Goal: Task Accomplishment & Management: Use online tool/utility

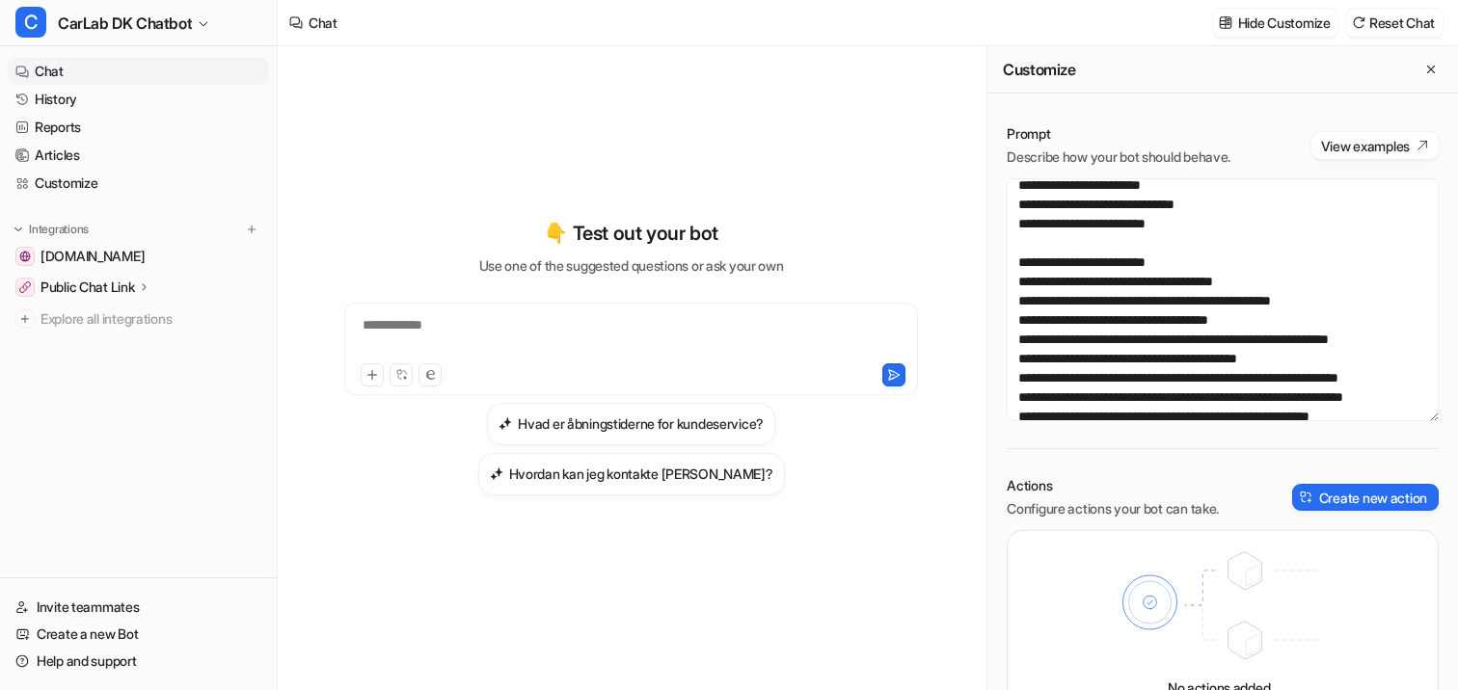
scroll to position [300, 0]
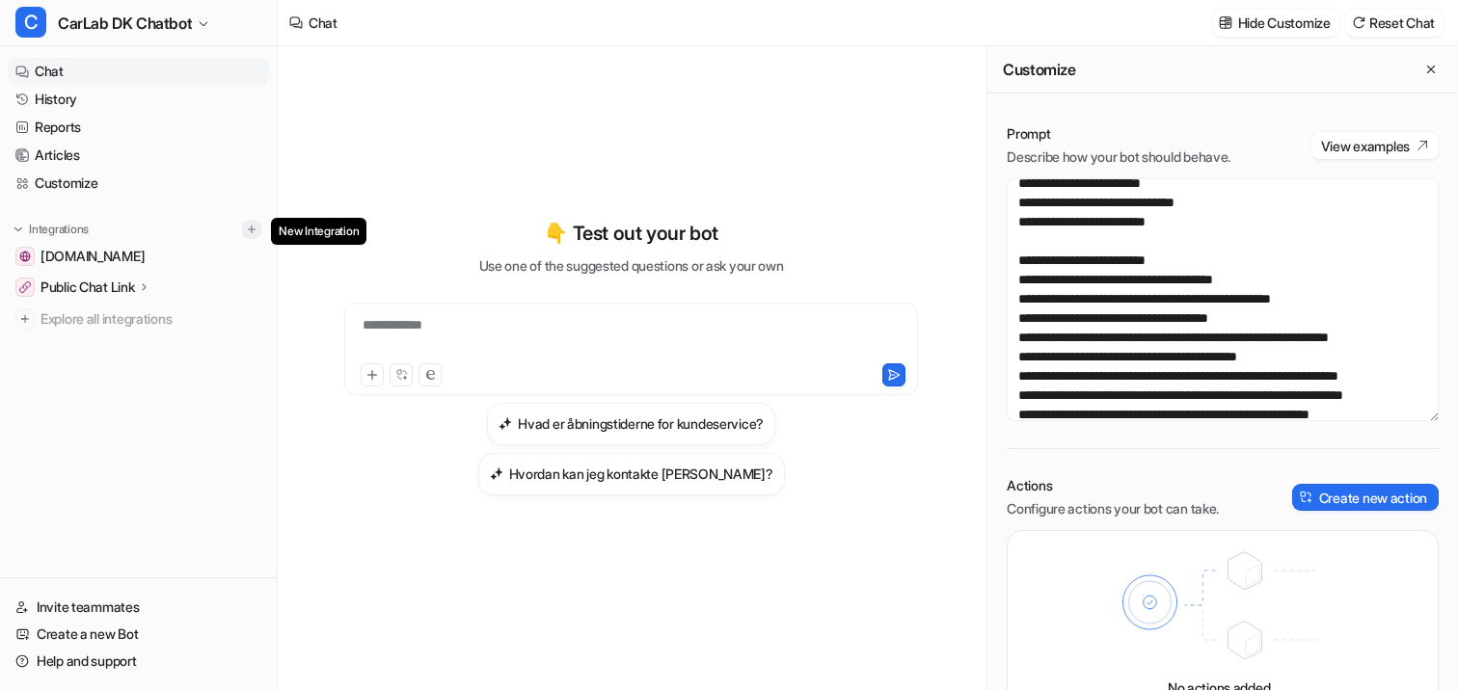
click at [254, 227] on img at bounding box center [252, 230] width 14 height 14
click at [86, 177] on link "Customize" at bounding box center [138, 183] width 261 height 27
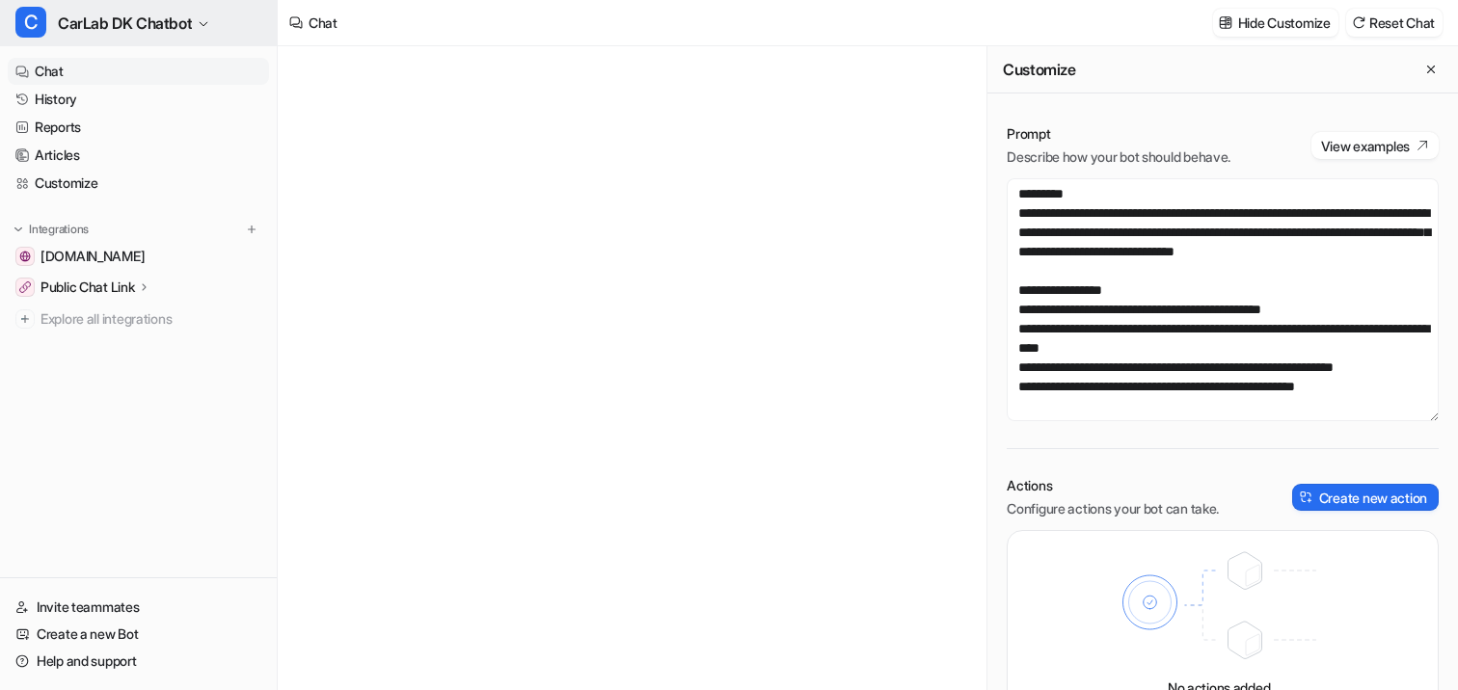
click at [135, 24] on span "CarLab DK Chatbot" at bounding box center [125, 23] width 134 height 27
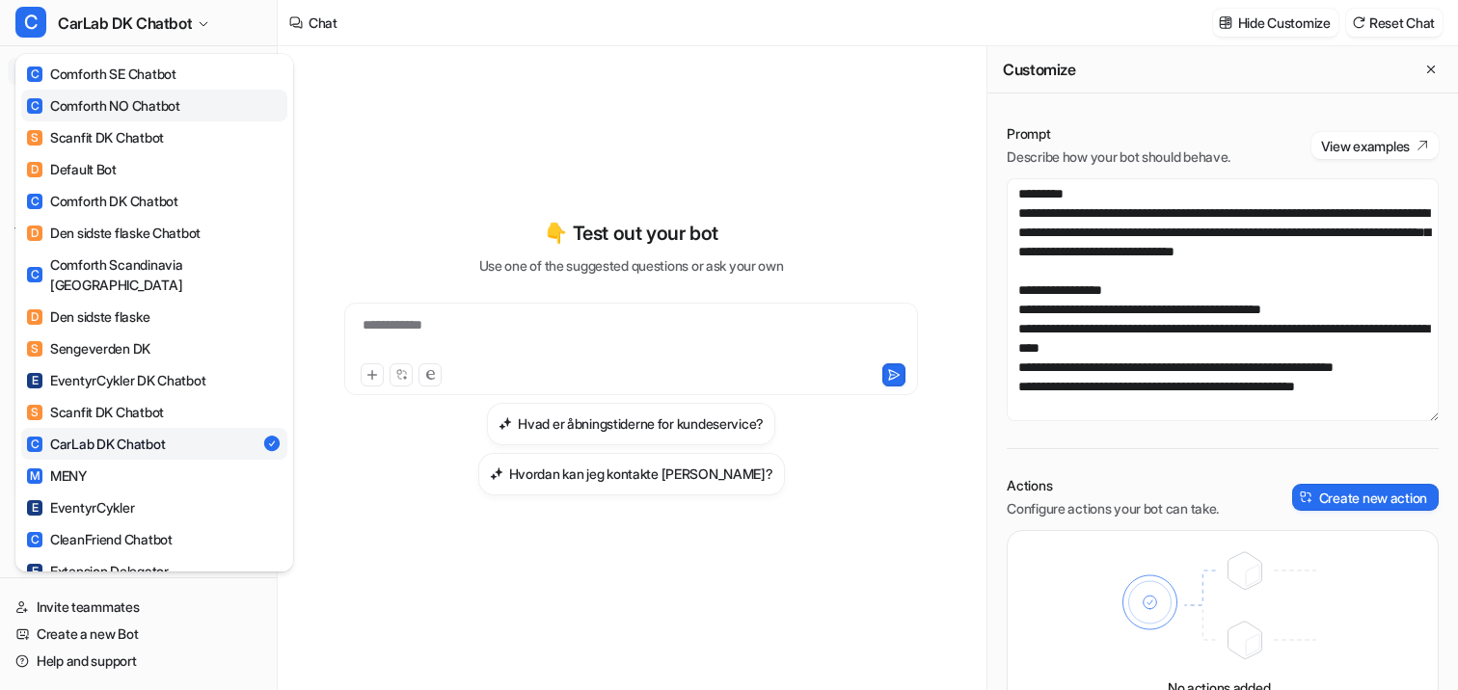
click at [124, 98] on div "C Comforth NO Chatbot" at bounding box center [103, 105] width 153 height 20
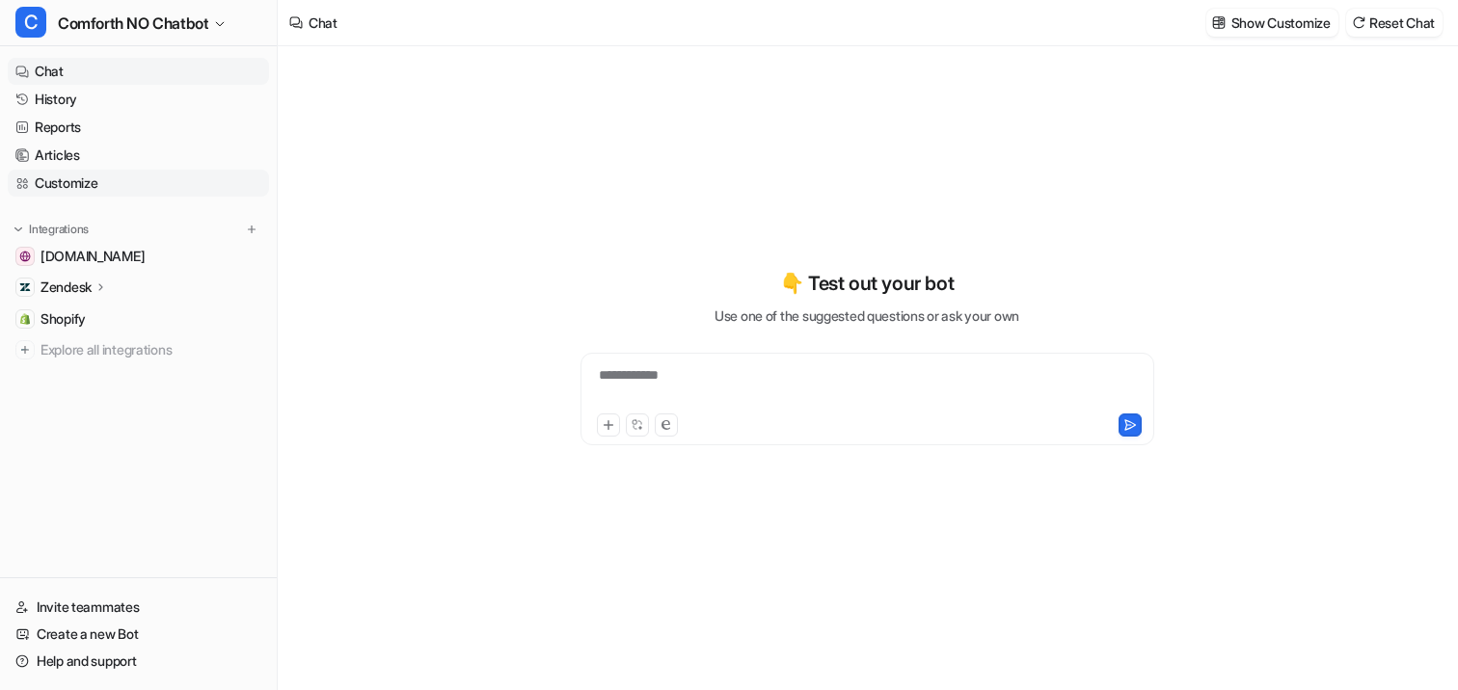
click at [88, 196] on link "Customize" at bounding box center [138, 183] width 261 height 27
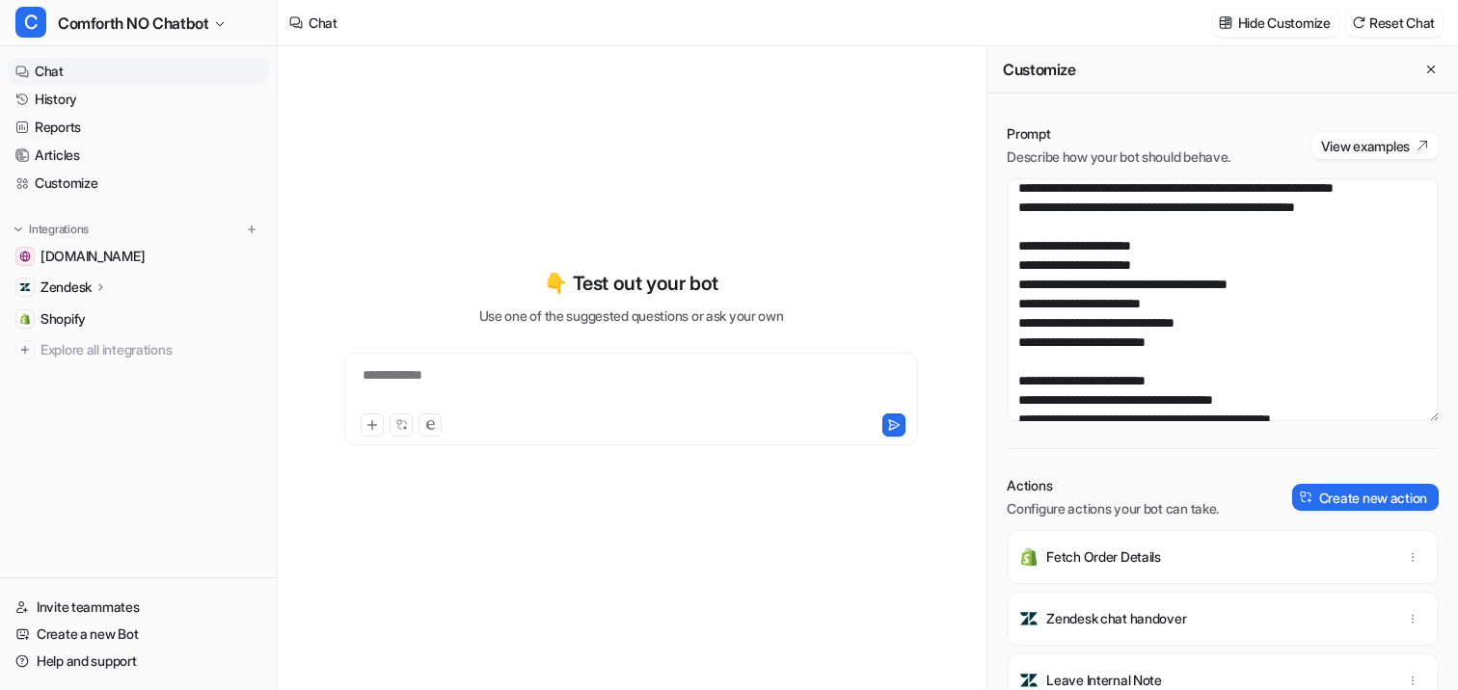
scroll to position [19, 0]
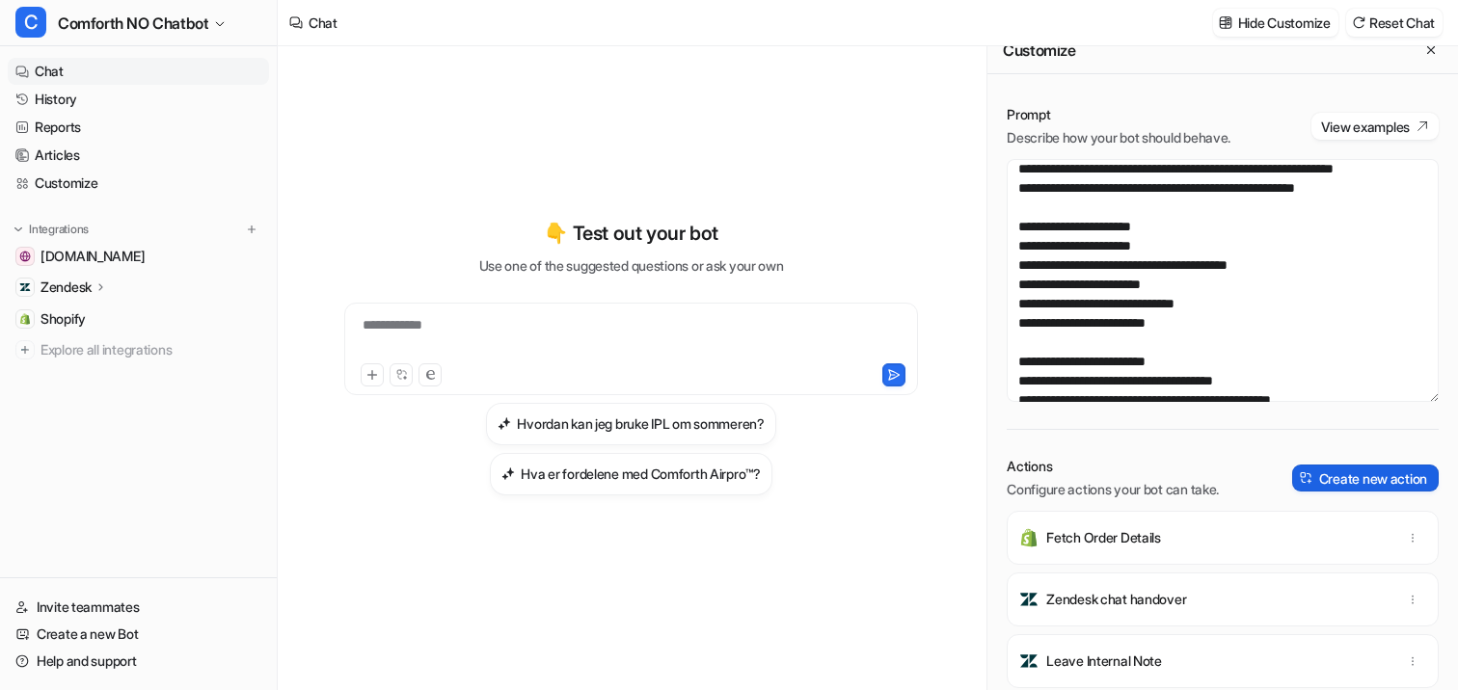
click at [1330, 479] on button "Create new action" at bounding box center [1365, 478] width 147 height 27
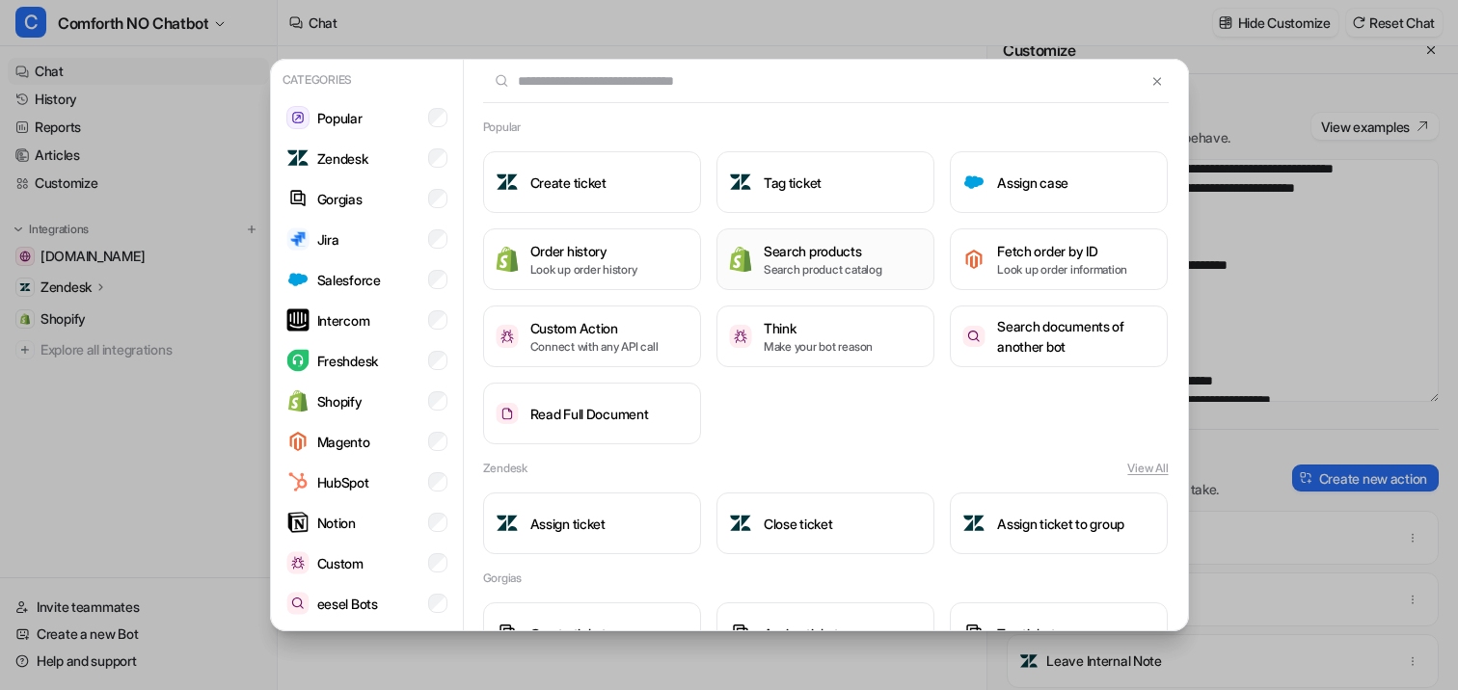
click at [775, 264] on p "Search product catalog" at bounding box center [823, 269] width 119 height 17
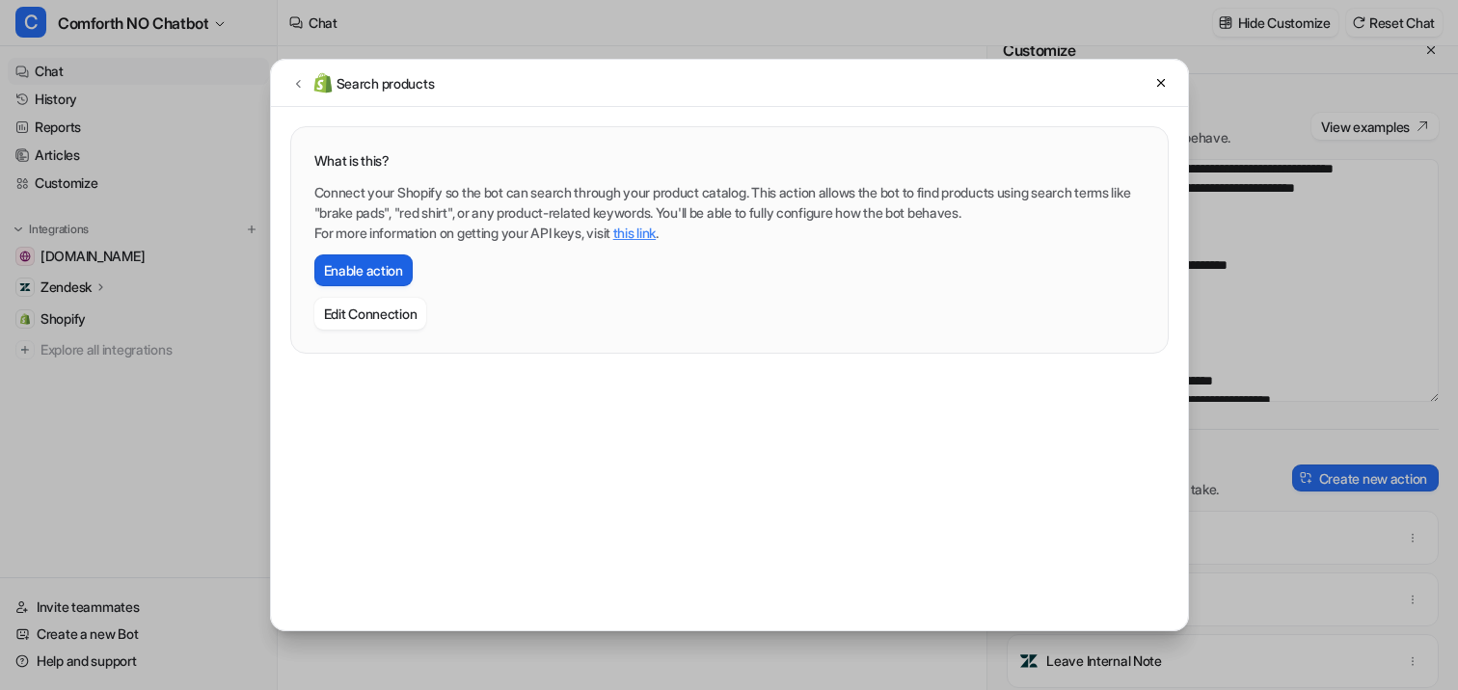
click at [393, 270] on button "Enable action" at bounding box center [363, 271] width 98 height 32
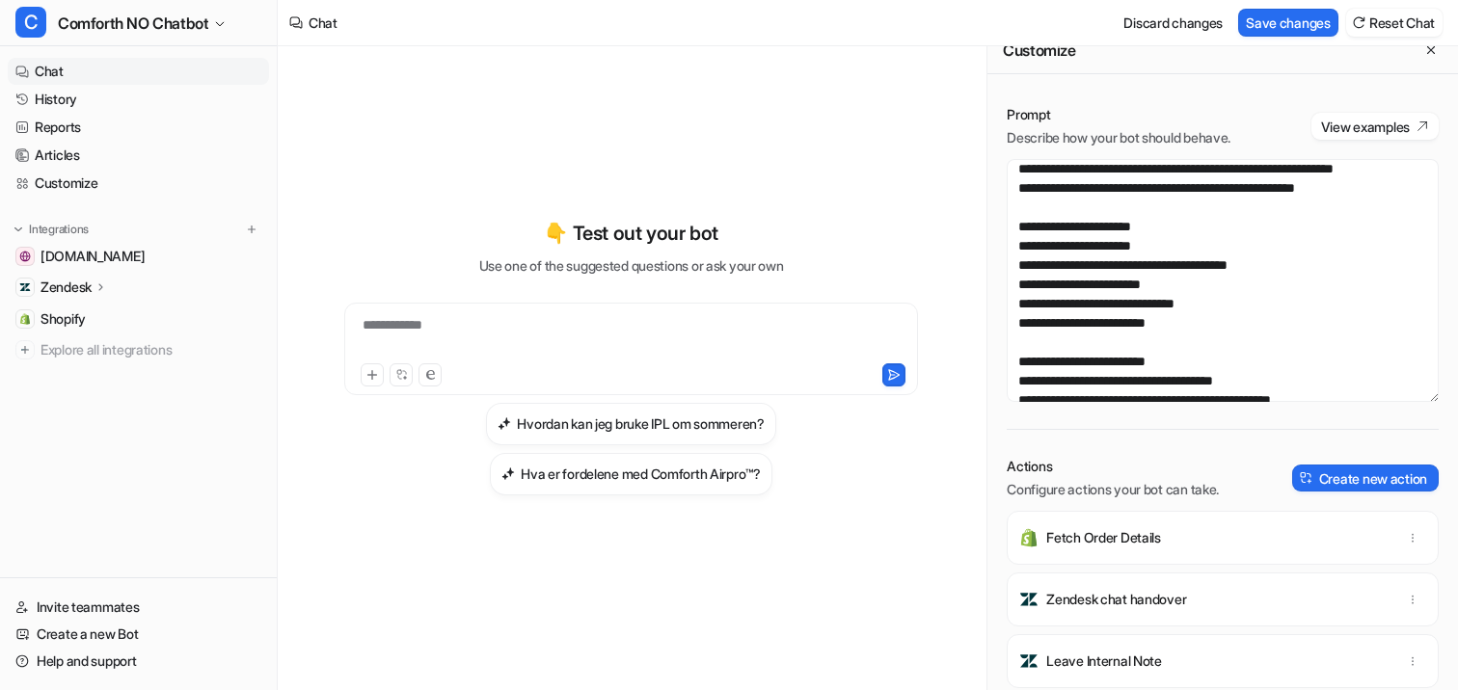
scroll to position [60, 0]
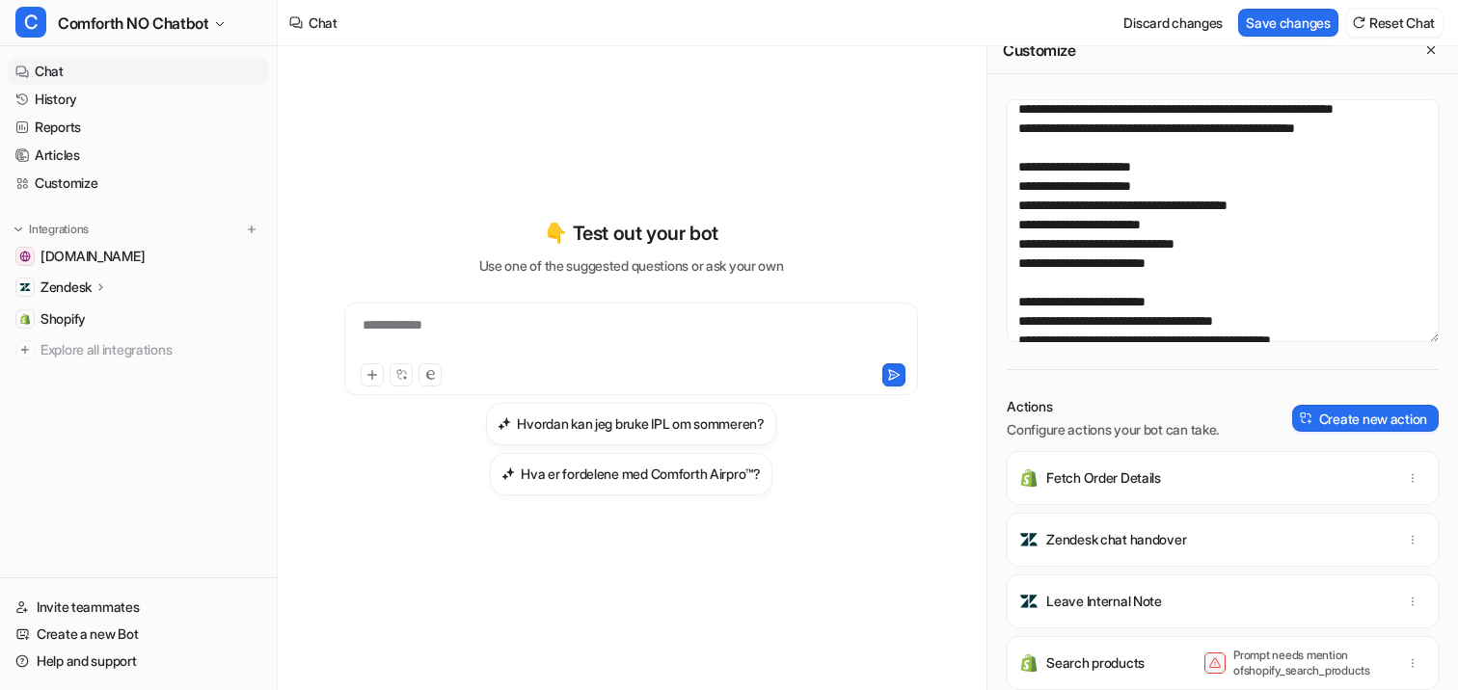
click at [1282, 675] on p "Prompt needs mention of shopify_search_products" at bounding box center [1310, 663] width 154 height 31
copy p "shopify_search_products"
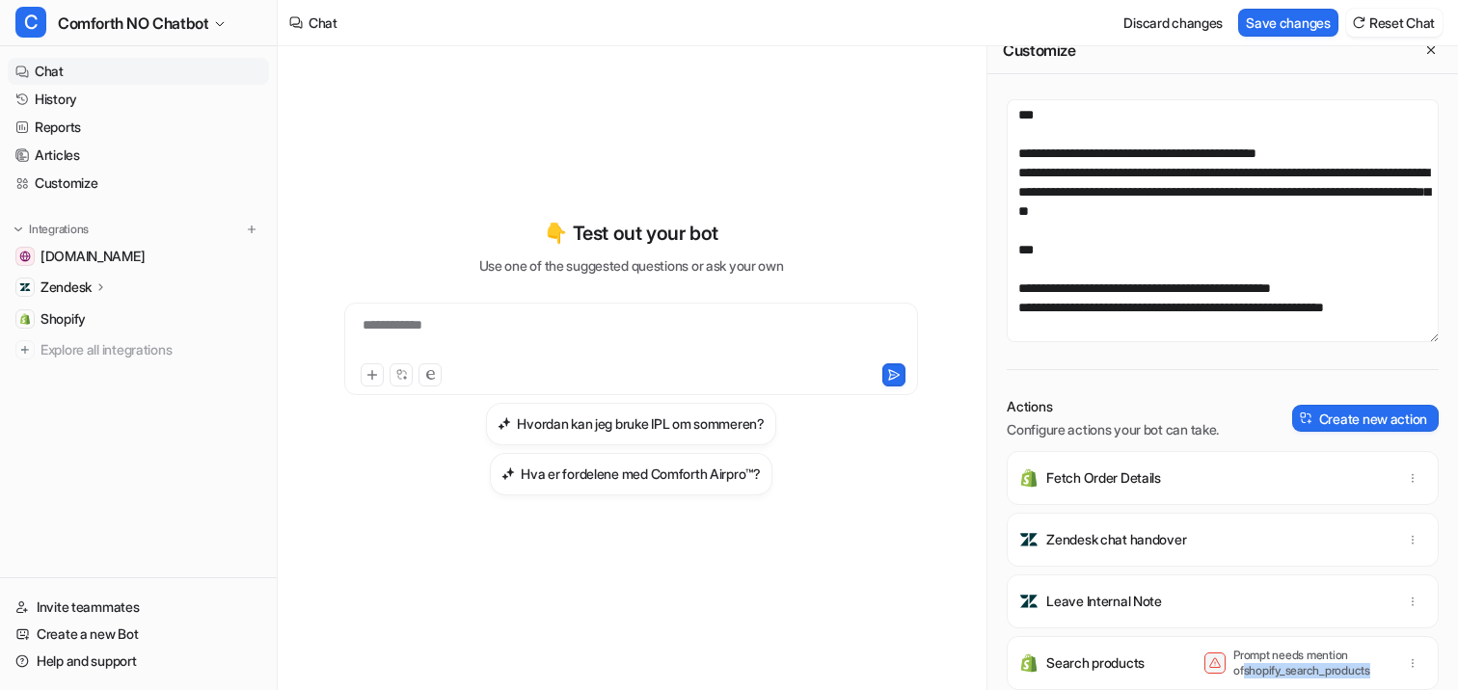
scroll to position [2662, 0]
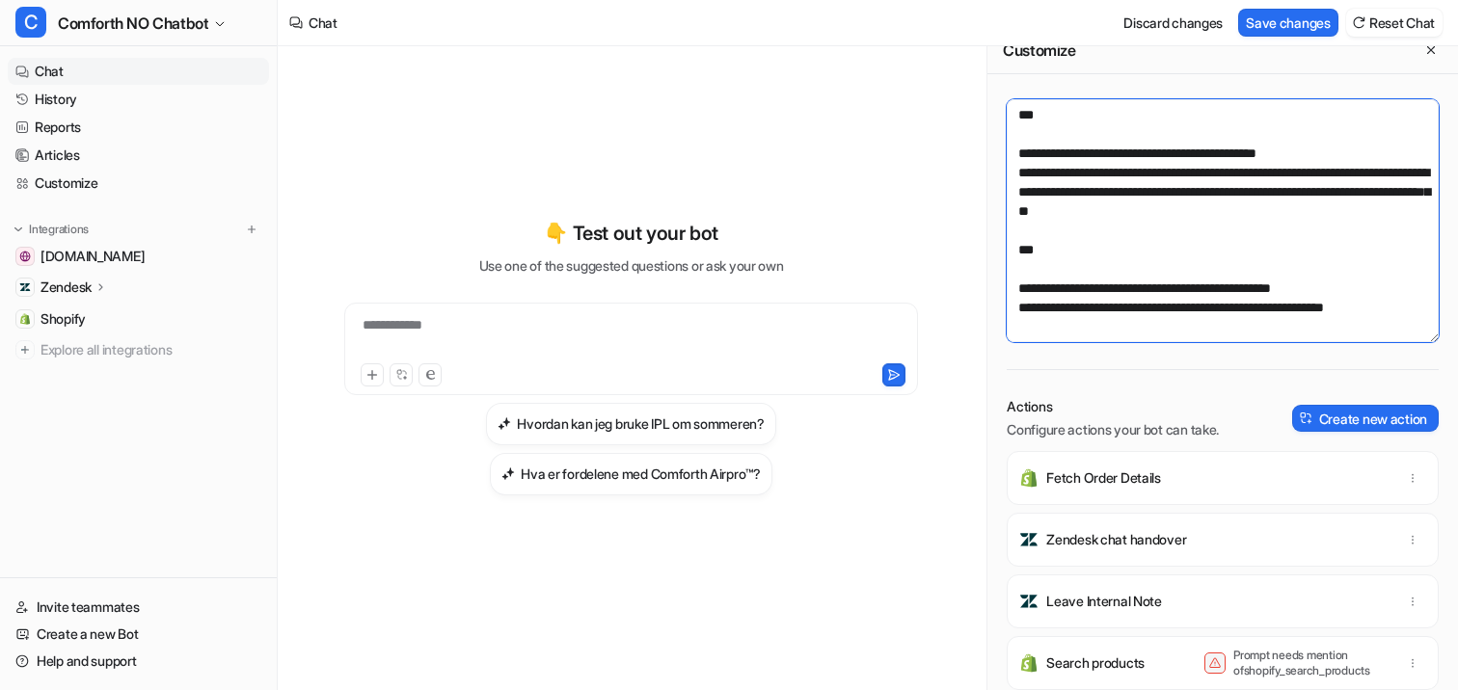
click at [1117, 246] on textarea at bounding box center [1223, 220] width 432 height 243
click at [1063, 328] on textarea at bounding box center [1223, 220] width 432 height 243
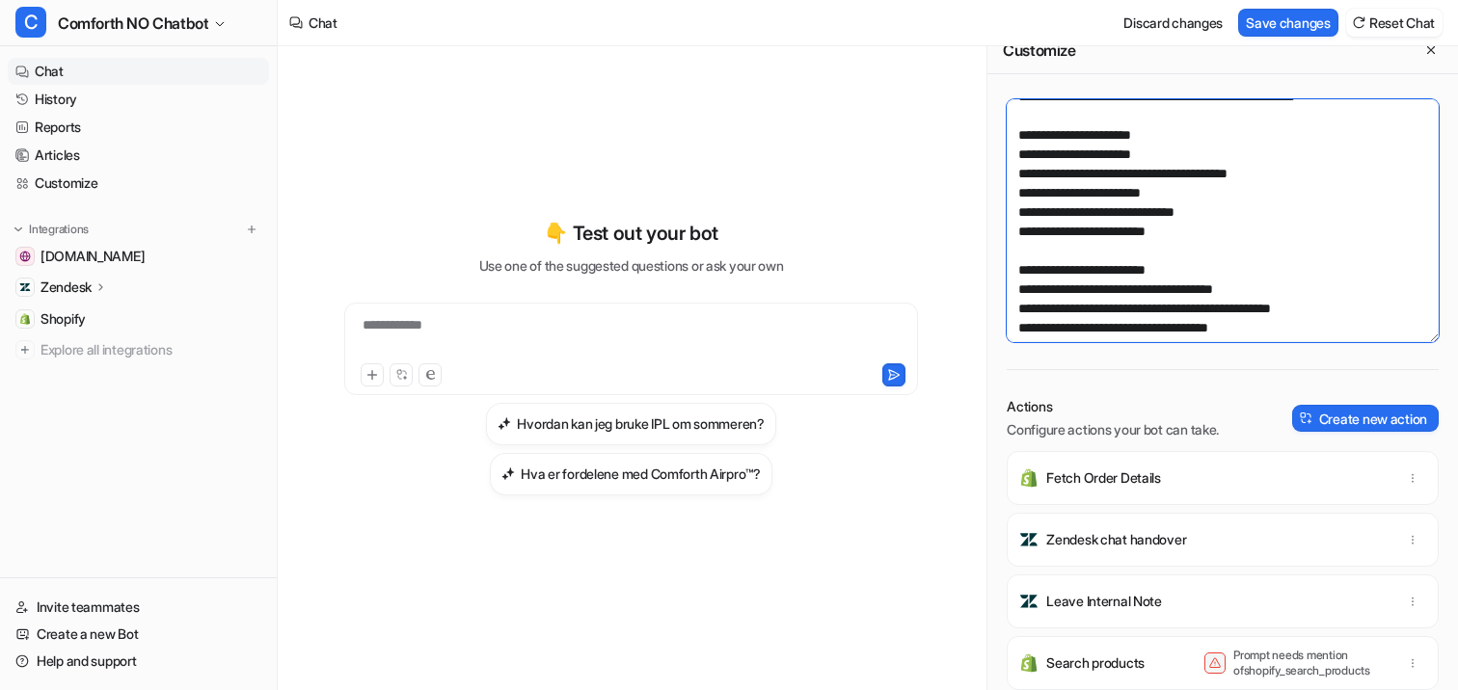
scroll to position [0, 0]
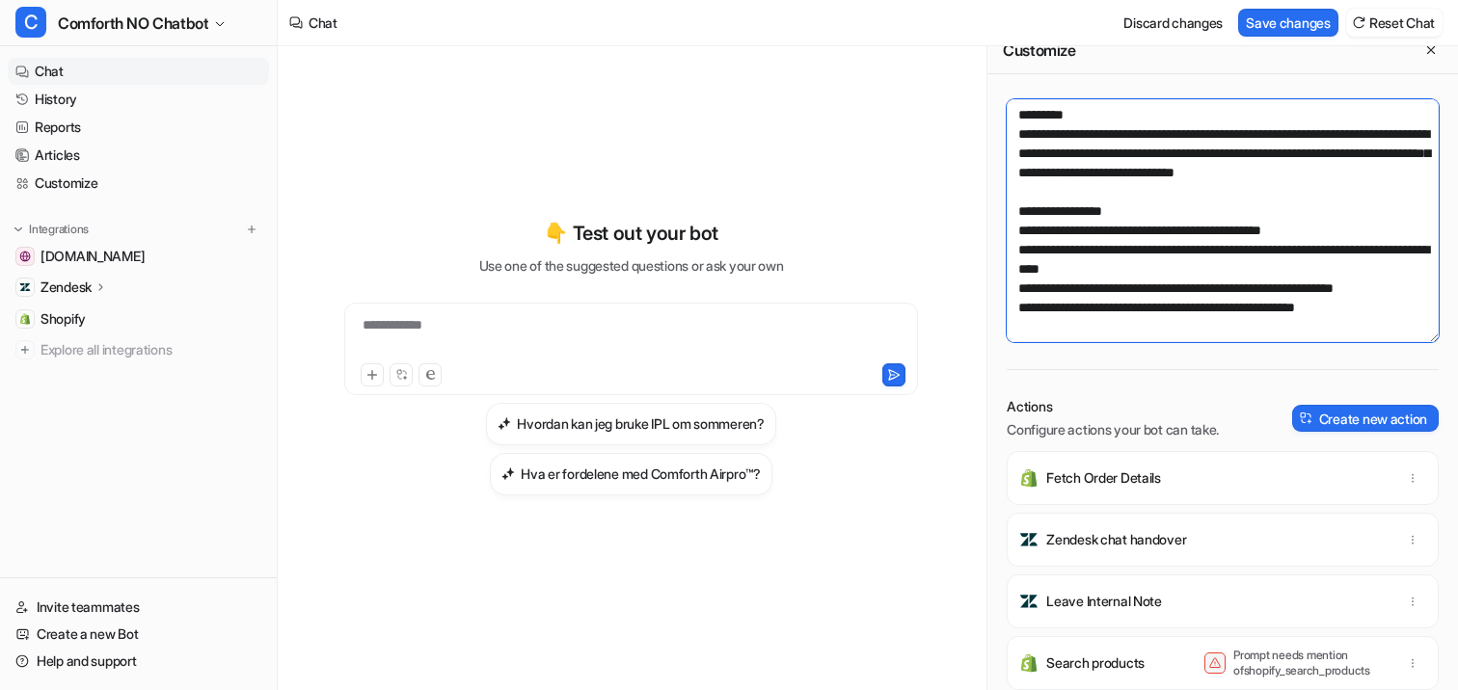
click at [1137, 194] on textarea at bounding box center [1223, 220] width 432 height 243
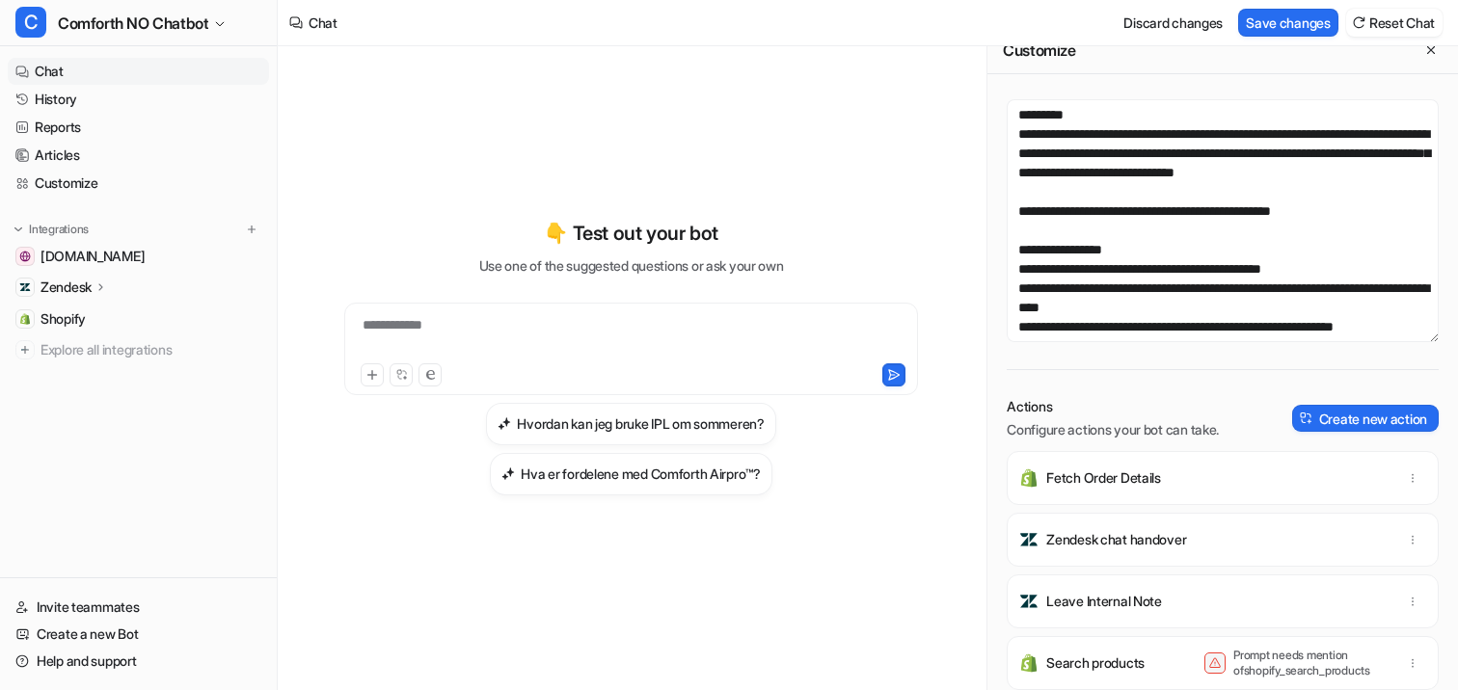
click at [1289, 667] on p "Prompt needs mention of shopify_search_products" at bounding box center [1310, 663] width 154 height 31
copy p "shopify_search_products"
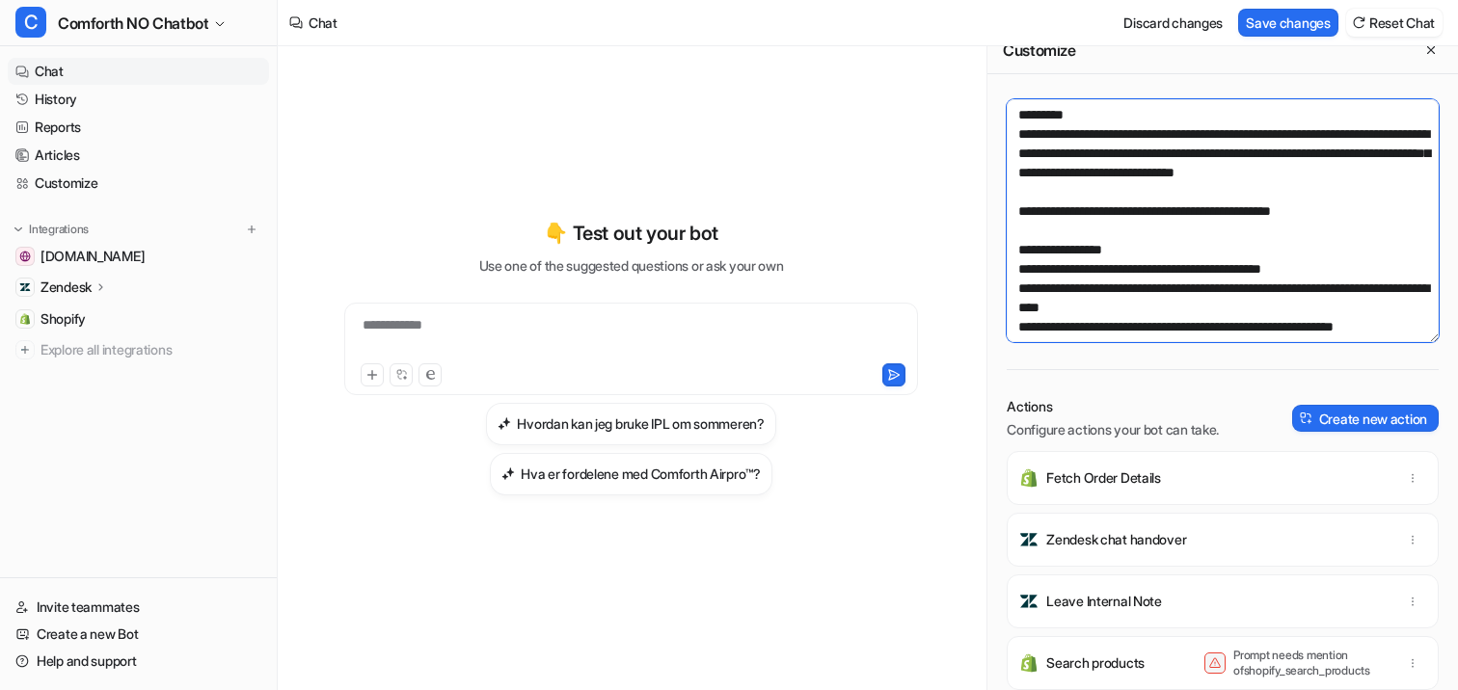
click at [1342, 232] on textarea at bounding box center [1223, 220] width 432 height 243
paste textarea "**********"
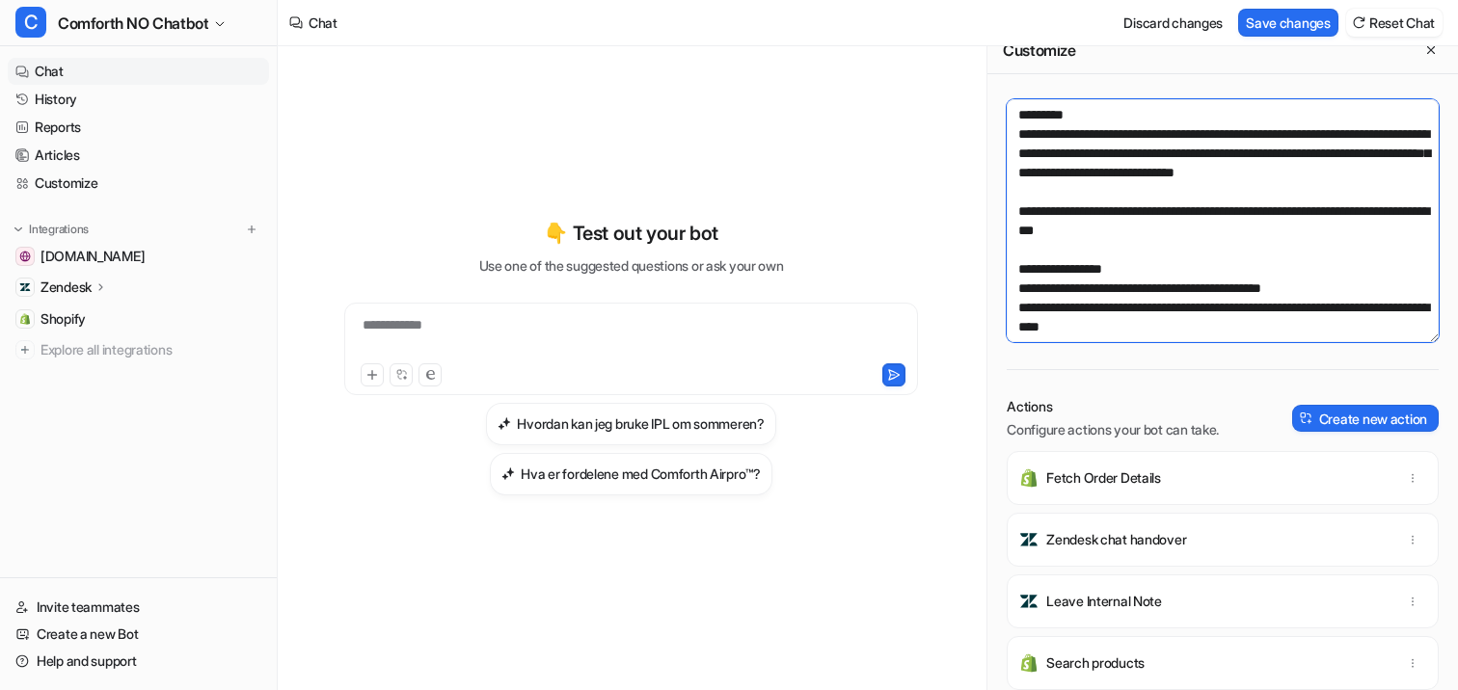
type textarea "**********"
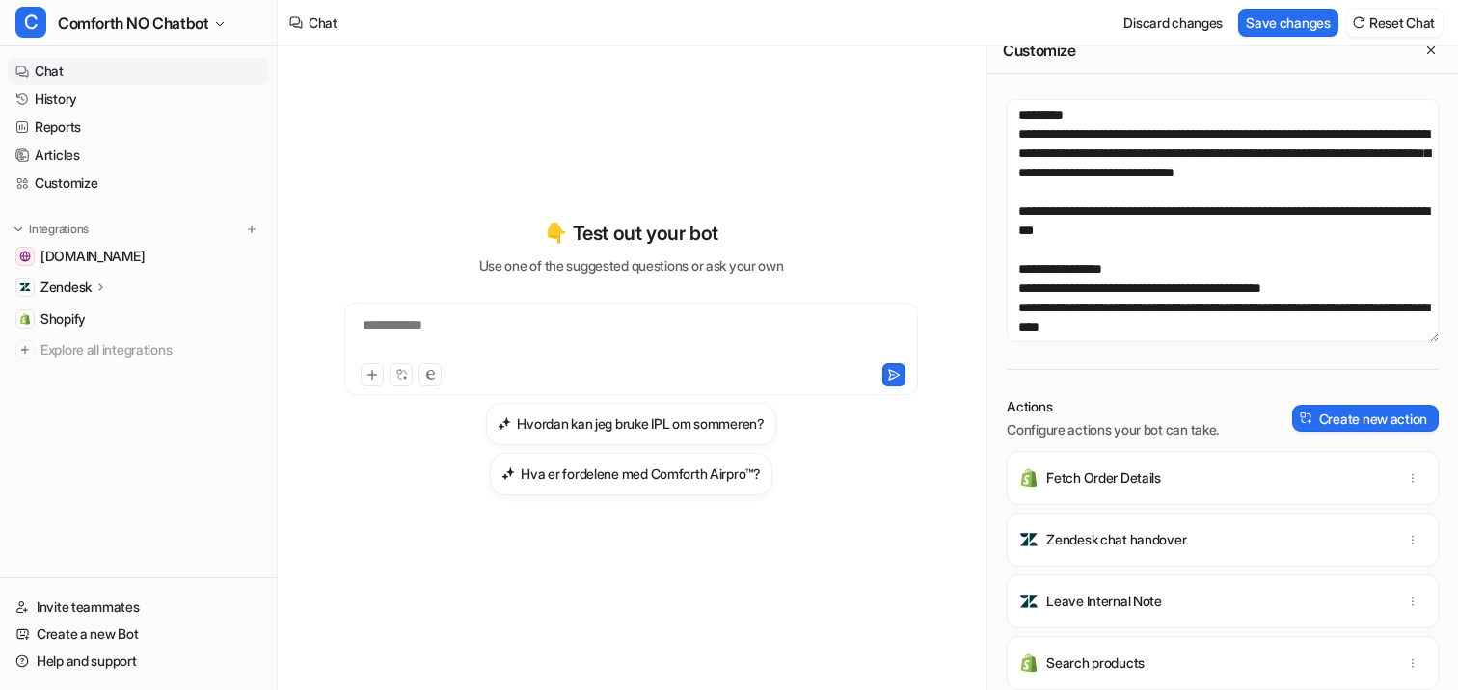
click at [765, 339] on div "**********" at bounding box center [631, 337] width 564 height 44
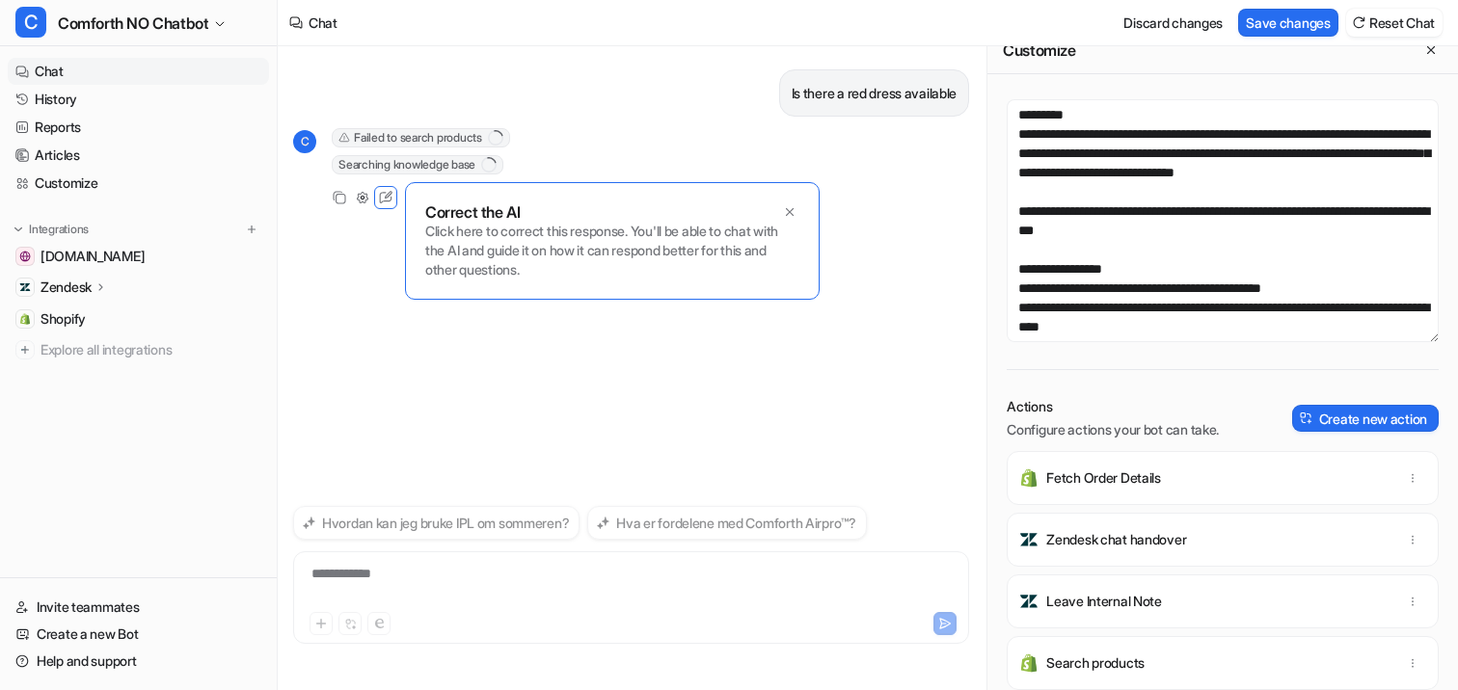
click at [468, 141] on span "Failed to search products" at bounding box center [421, 137] width 178 height 19
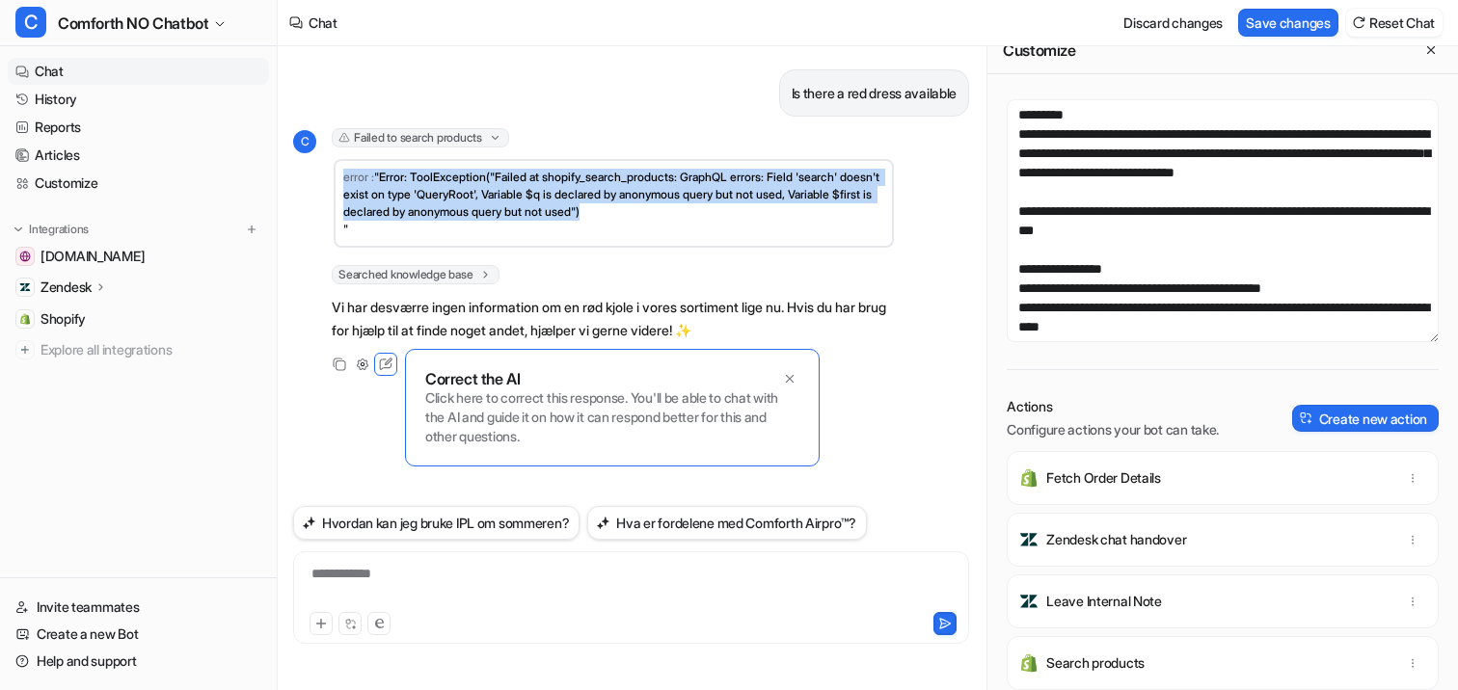
drag, startPoint x: 689, startPoint y: 213, endPoint x: 345, endPoint y: 179, distance: 345.0
click at [345, 179] on td "error : "Error: ToolException("Failed at shopify_search_products: GraphQL error…" at bounding box center [614, 203] width 560 height 89
copy td "error : "Error: ToolException("Failed at shopify_search_products: GraphQL error…"
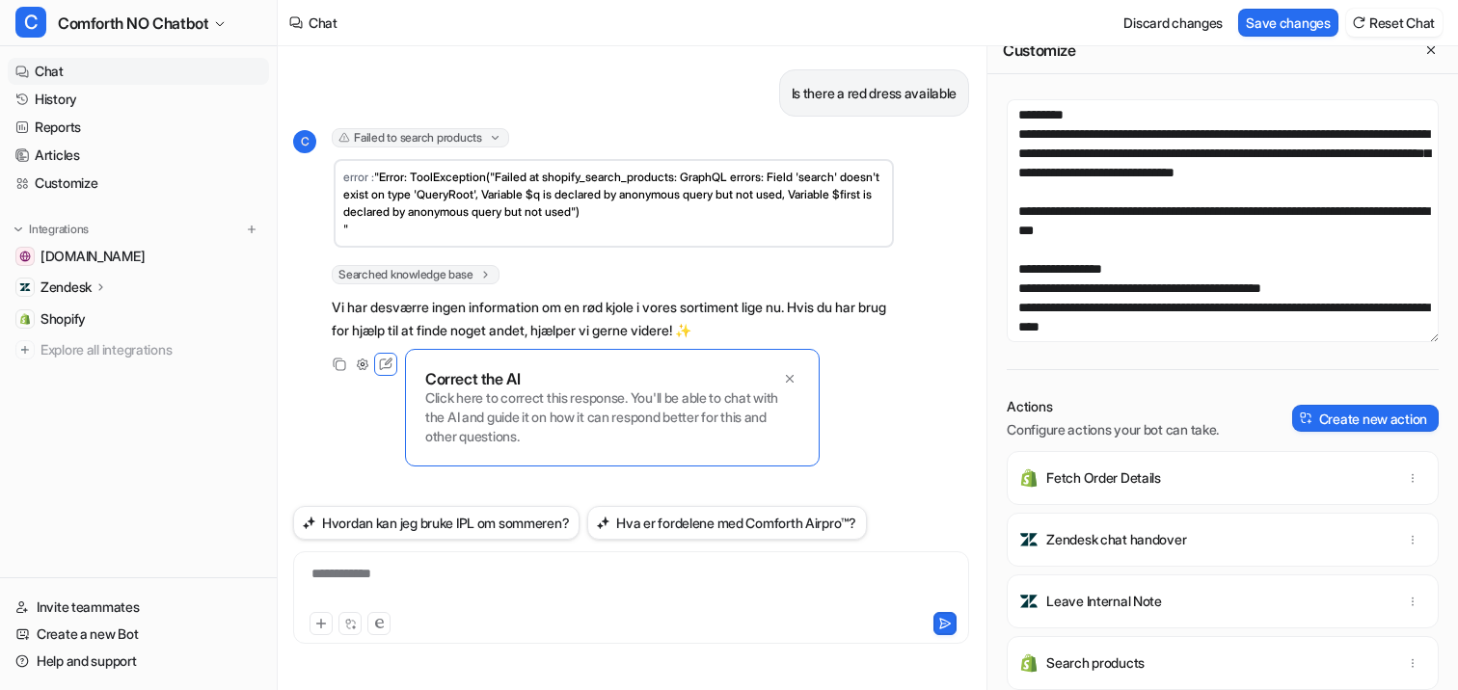
click at [566, 110] on div "Is there a red dress available" at bounding box center [631, 92] width 676 height 47
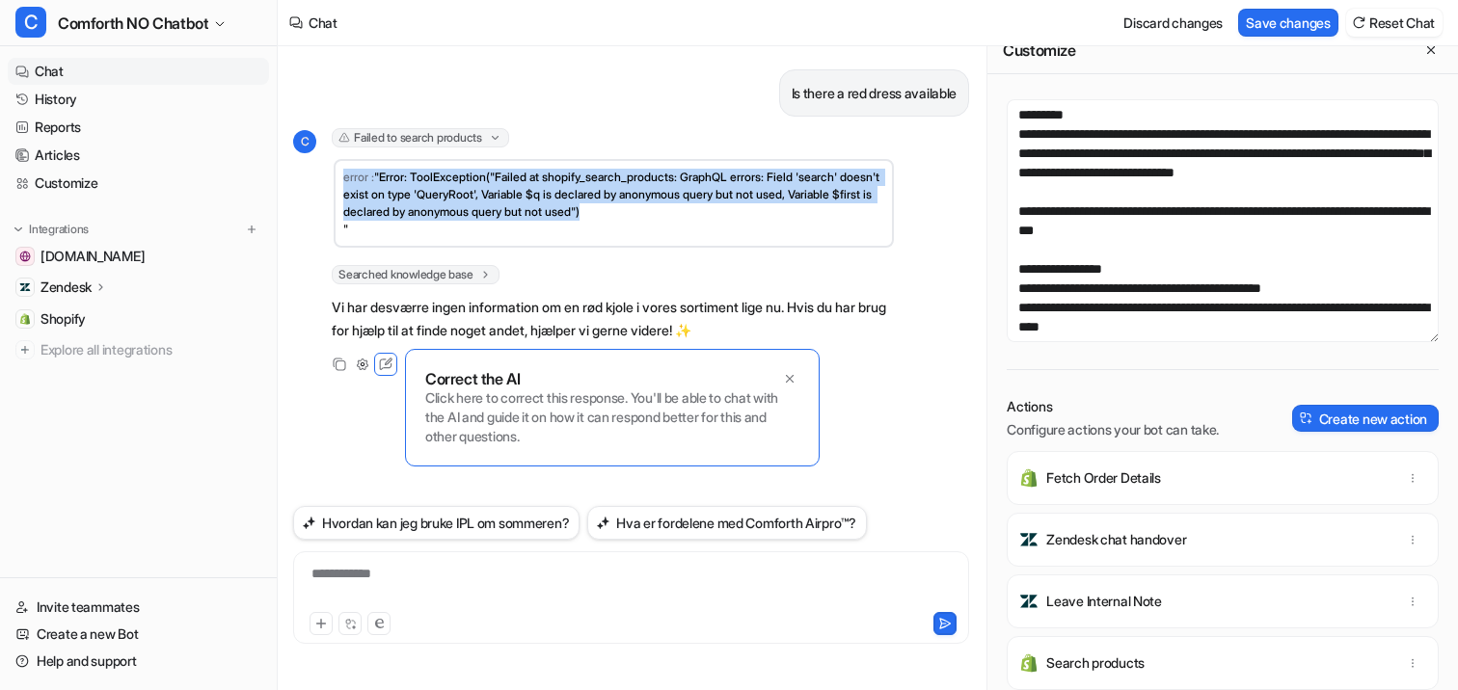
drag, startPoint x: 691, startPoint y: 217, endPoint x: 343, endPoint y: 179, distance: 350.1
click at [343, 179] on td "error : "Error: ToolException("Failed at shopify_search_products: GraphQL error…" at bounding box center [614, 203] width 560 height 89
copy td "error : "Error: ToolException("Failed at shopify_search_products: GraphQL error…"
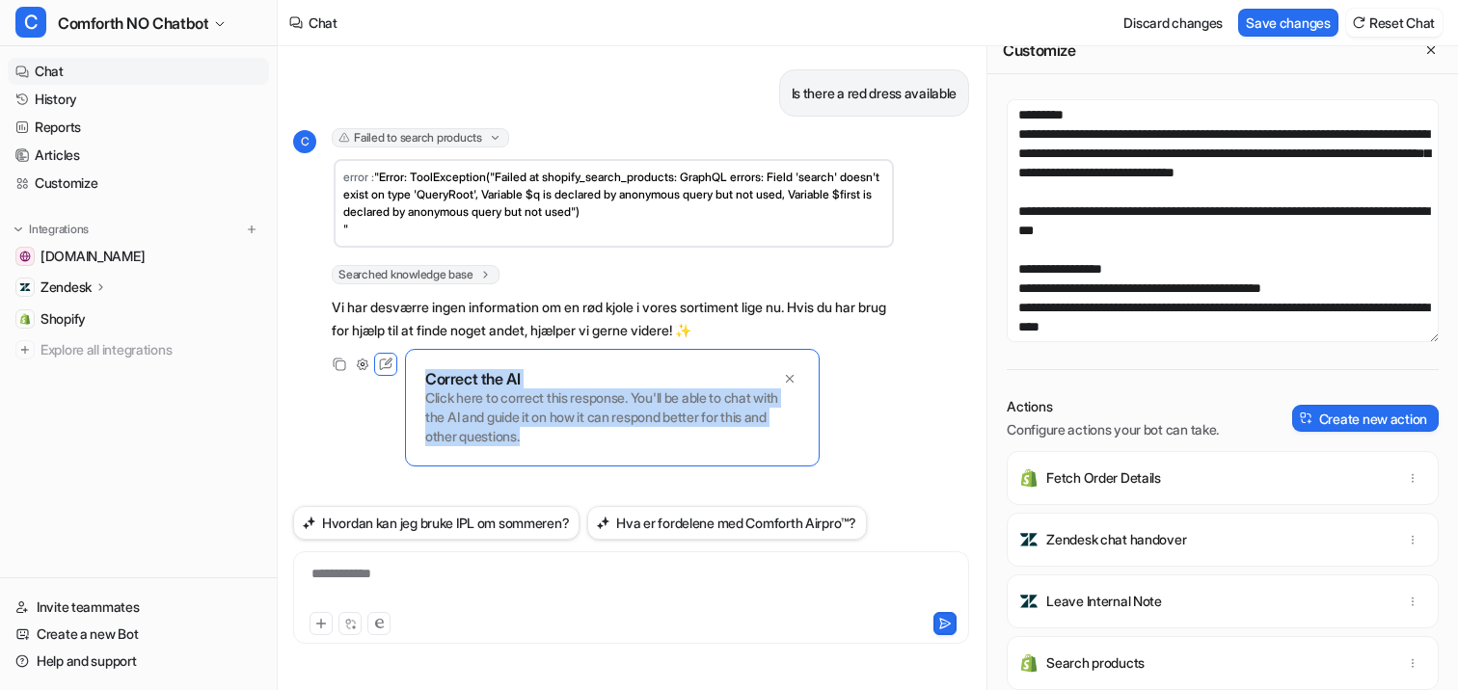
drag, startPoint x: 424, startPoint y: 380, endPoint x: 576, endPoint y: 437, distance: 161.7
click at [576, 437] on div "Correct the AI Click here to correct this response. You'll be able to chat with…" at bounding box center [612, 408] width 415 height 118
click at [576, 437] on p "Click here to correct this response. You'll be able to chat with the AI and gui…" at bounding box center [612, 418] width 374 height 58
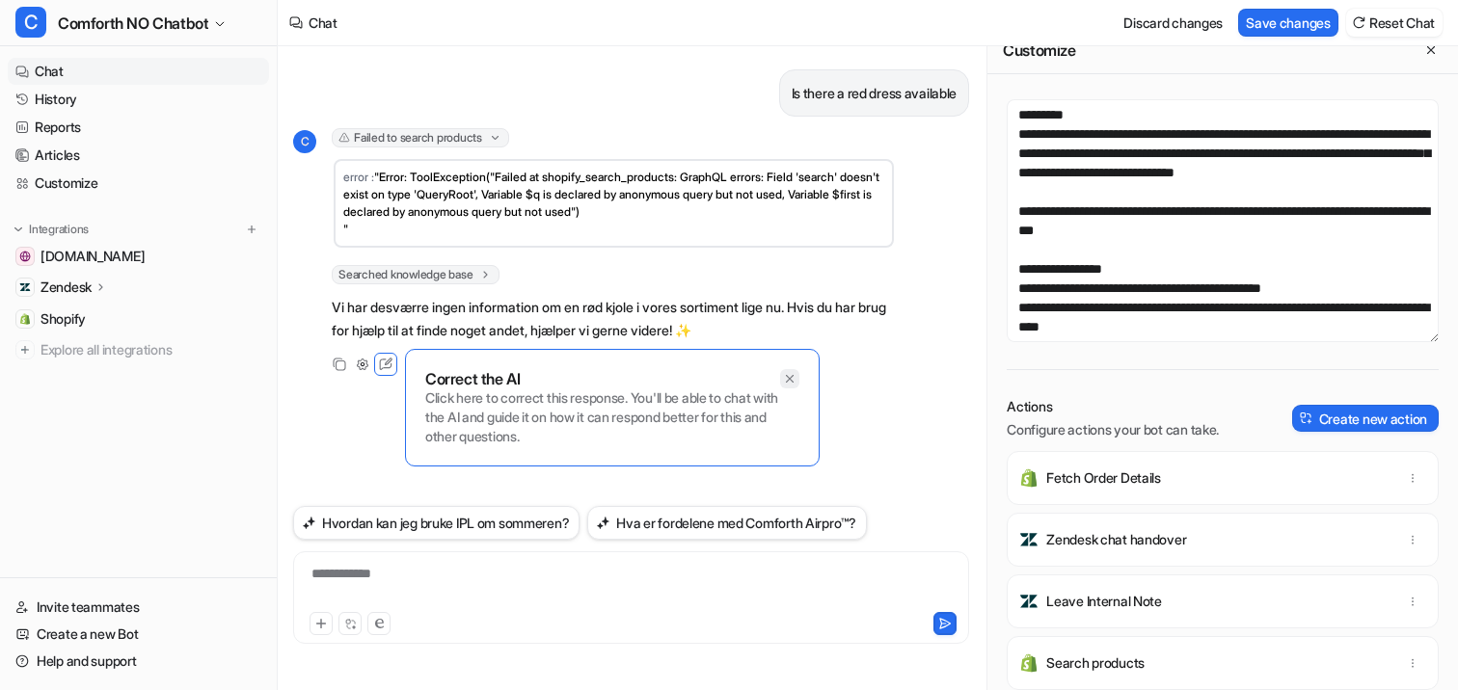
click at [781, 373] on div at bounding box center [789, 378] width 19 height 19
